Goal: Task Accomplishment & Management: Manage account settings

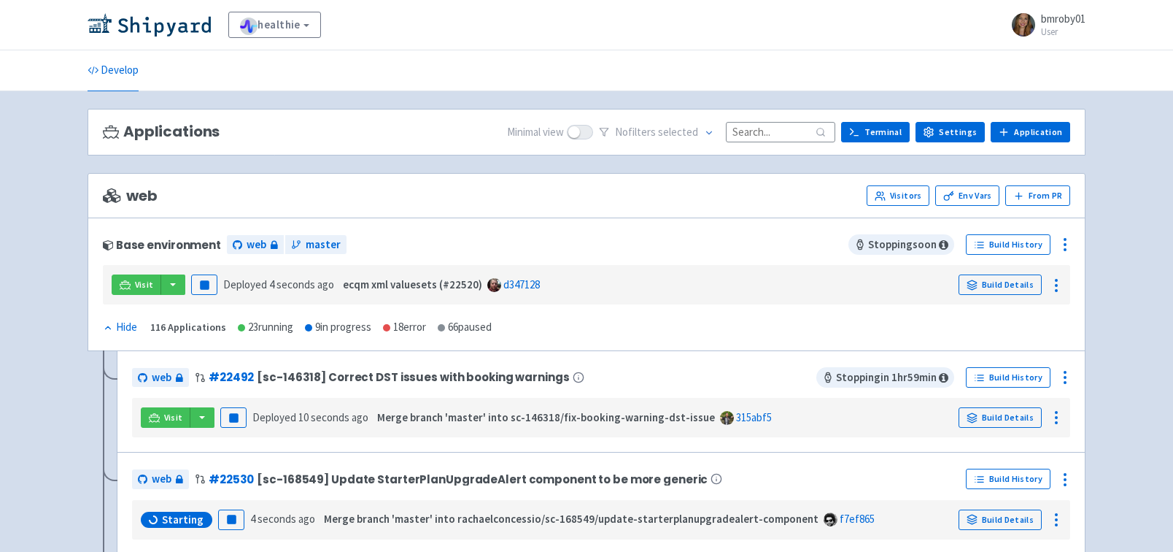
scroll to position [7, 0]
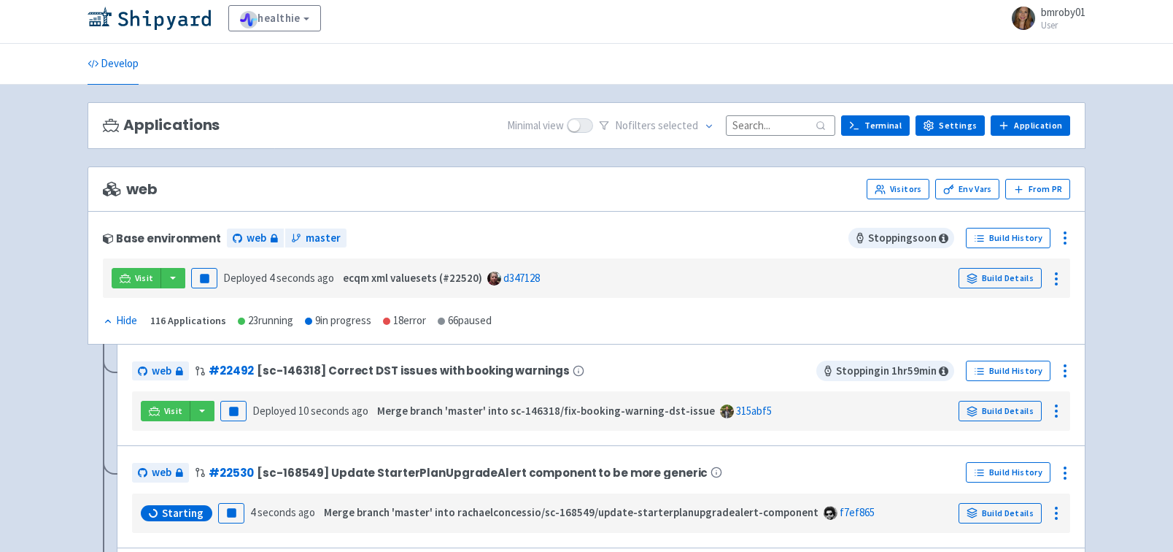
click at [1060, 15] on span "bmroby01" at bounding box center [1063, 12] width 45 height 14
click at [112, 64] on link "Develop" at bounding box center [113, 64] width 51 height 41
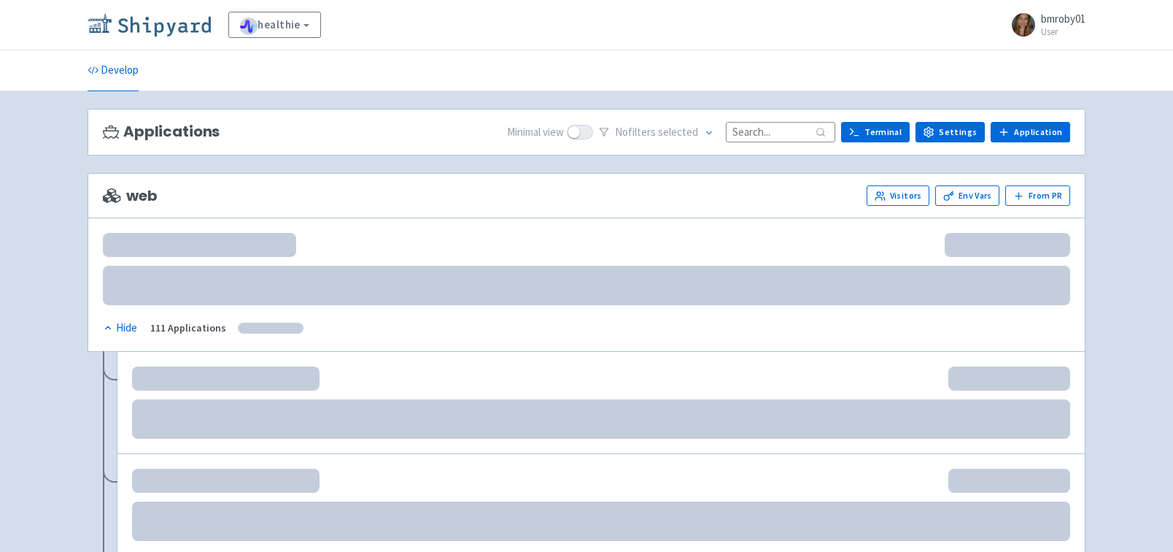
click at [155, 18] on img at bounding box center [149, 24] width 123 height 23
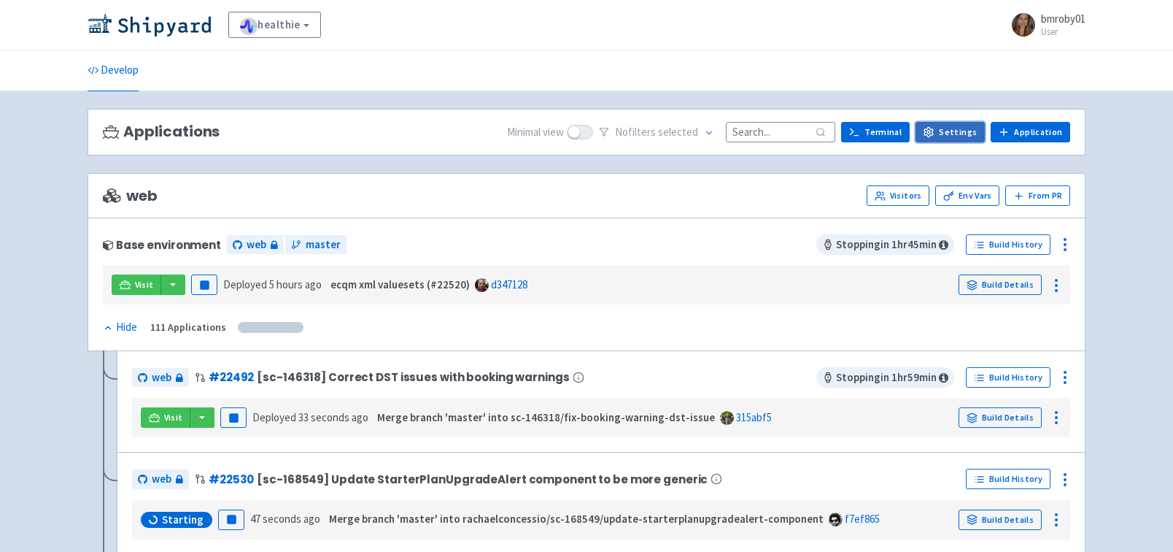
click at [952, 130] on link "Settings" at bounding box center [950, 132] width 69 height 20
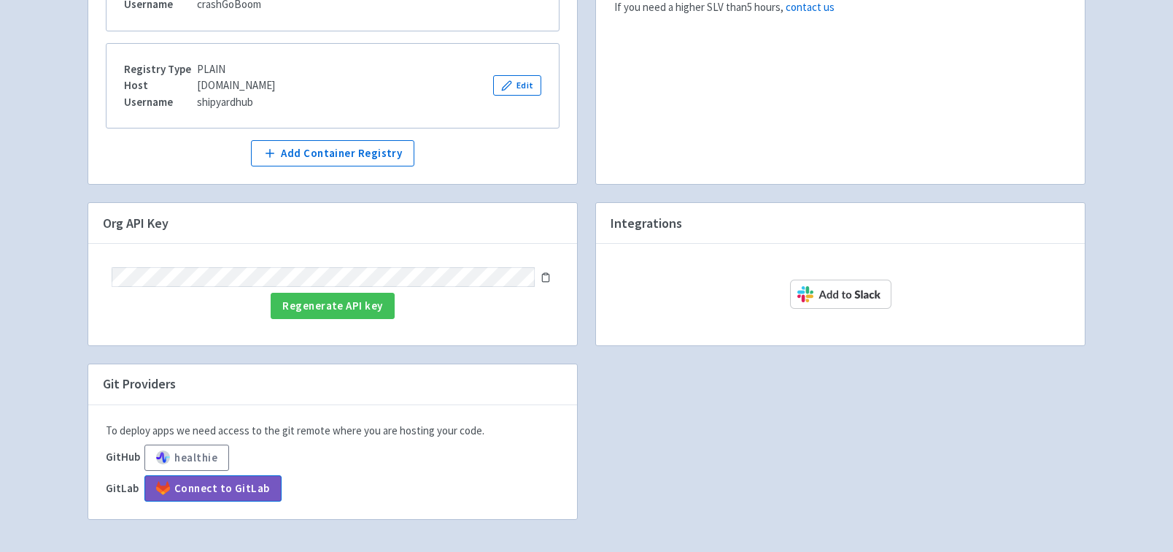
scroll to position [365, 0]
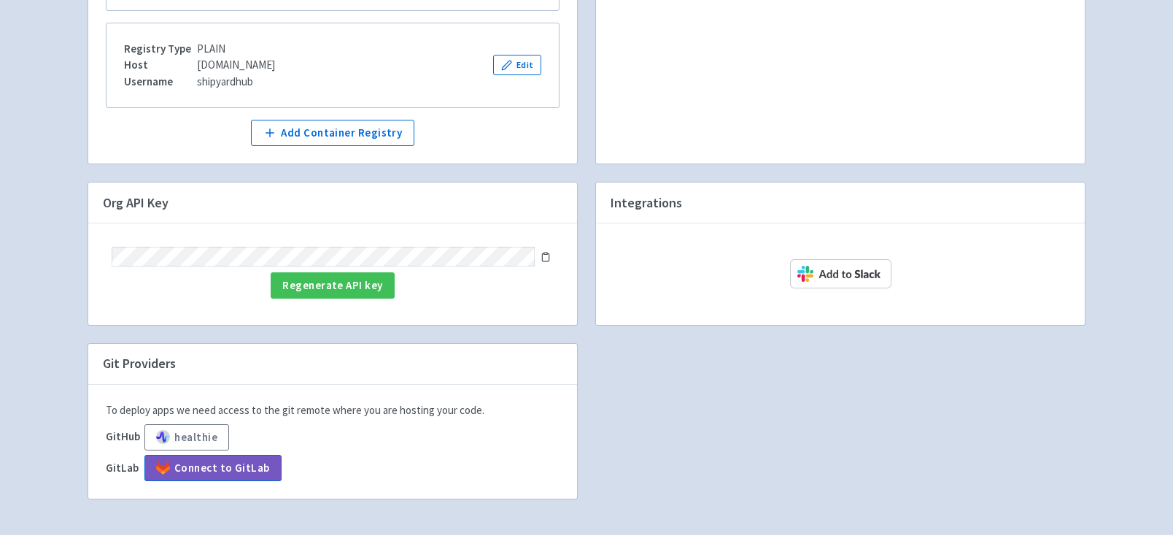
click at [543, 260] on icon at bounding box center [546, 257] width 10 height 10
